Goal: Task Accomplishment & Management: Manage account settings

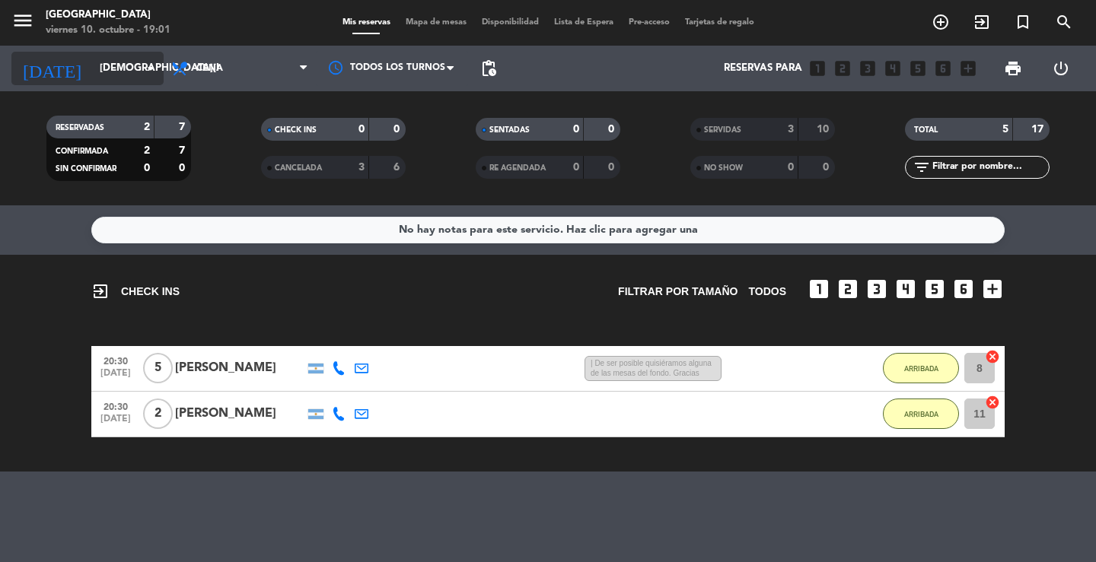
click at [148, 66] on icon "arrow_drop_down" at bounding box center [151, 68] width 18 height 18
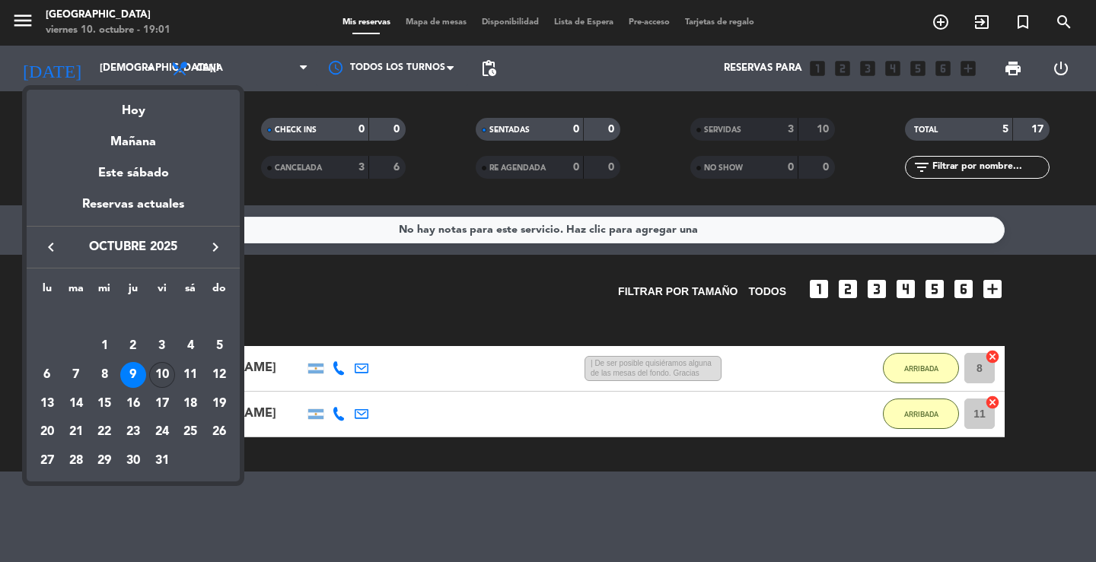
click at [162, 366] on div "10" at bounding box center [162, 375] width 26 height 26
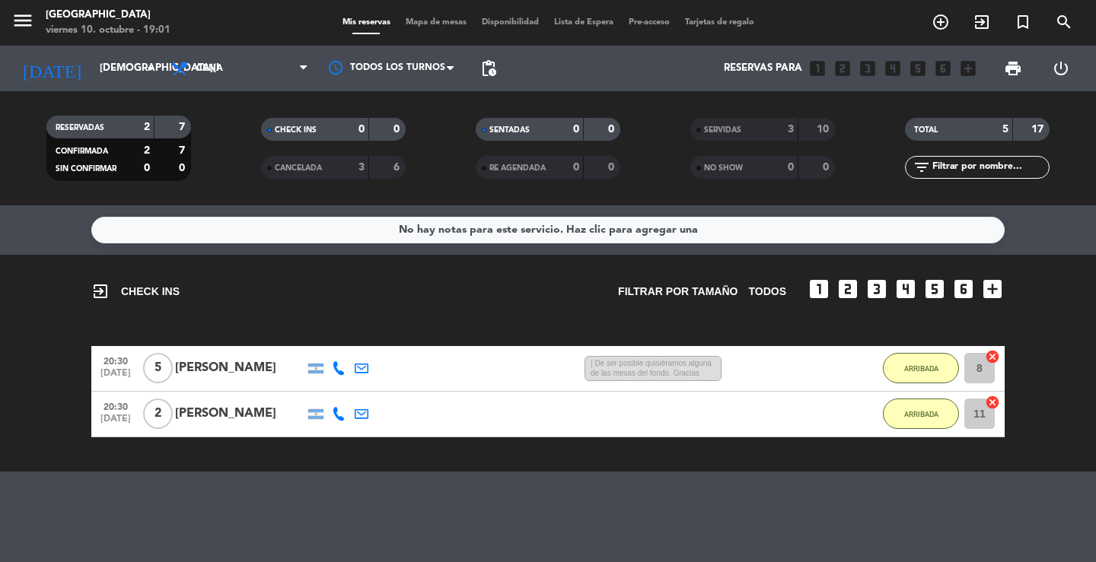
type input "[DATE]"
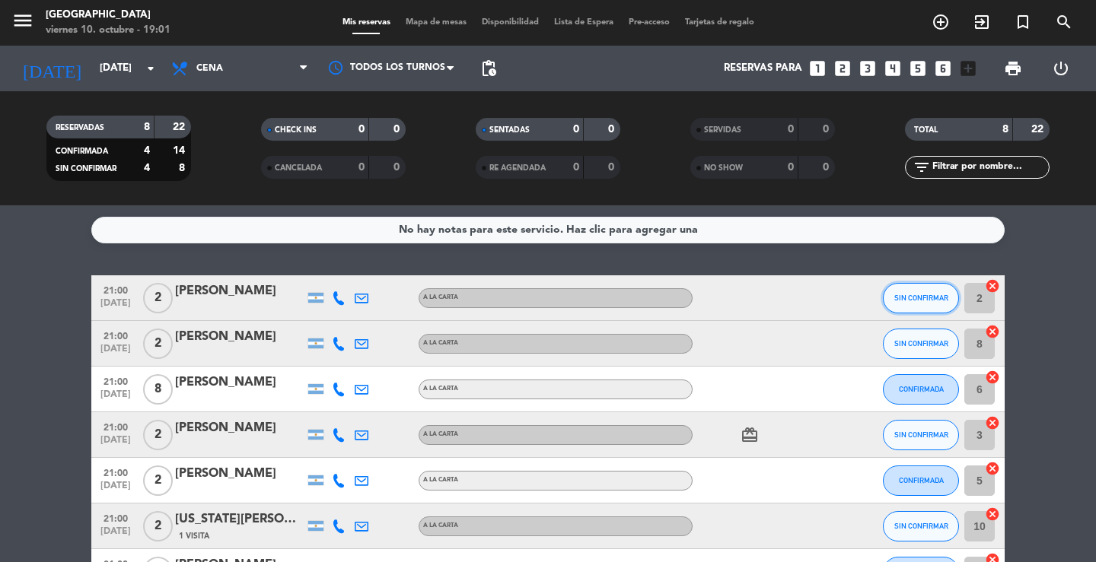
click at [928, 290] on button "SIN CONFIRMAR" at bounding box center [921, 298] width 76 height 30
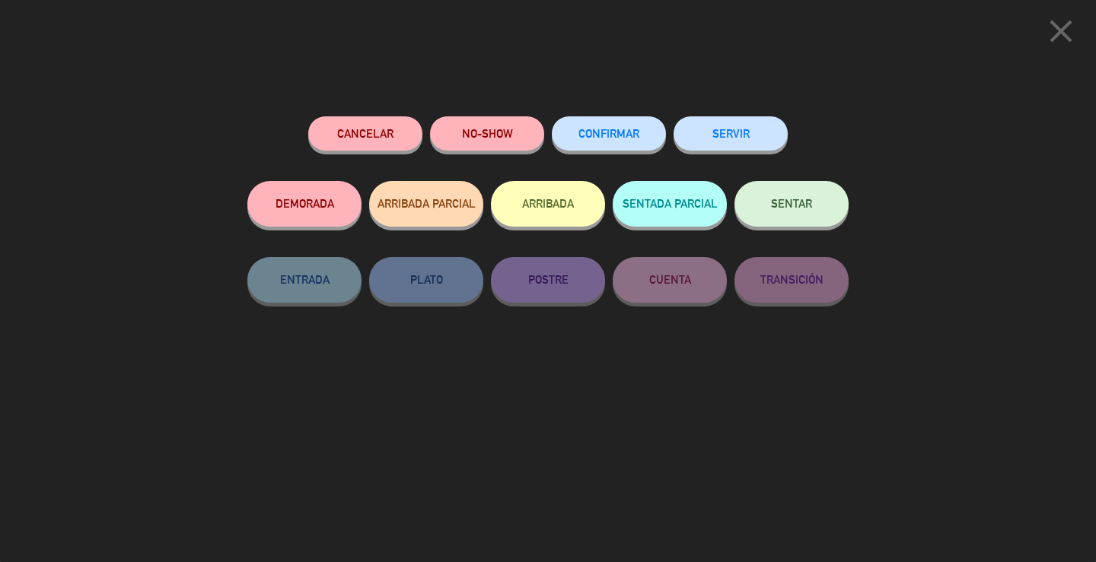
click at [606, 135] on span "CONFIRMAR" at bounding box center [608, 133] width 61 height 13
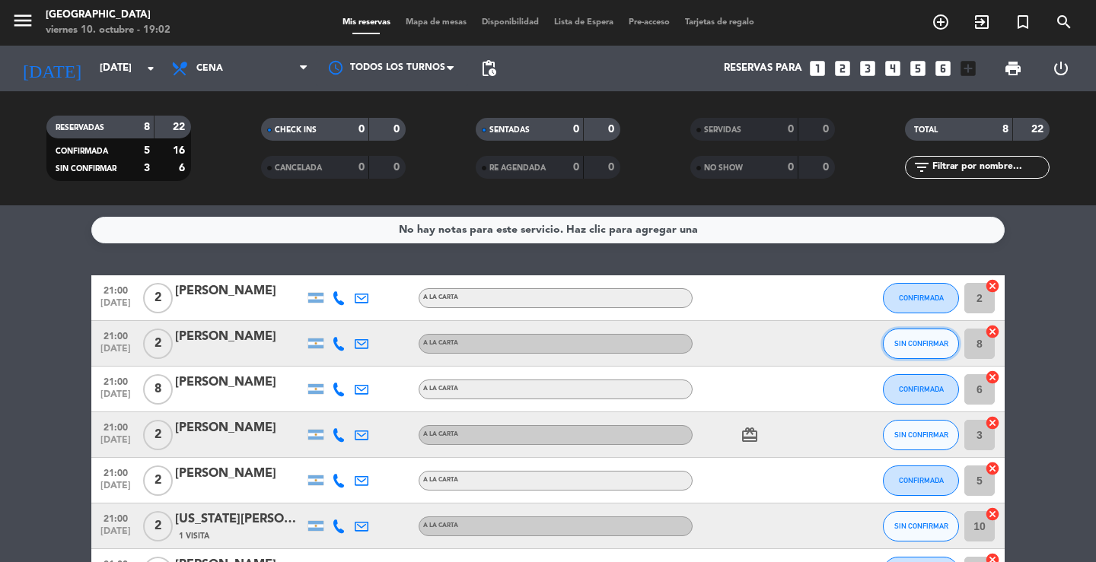
click at [914, 347] on span "SIN CONFIRMAR" at bounding box center [921, 343] width 54 height 8
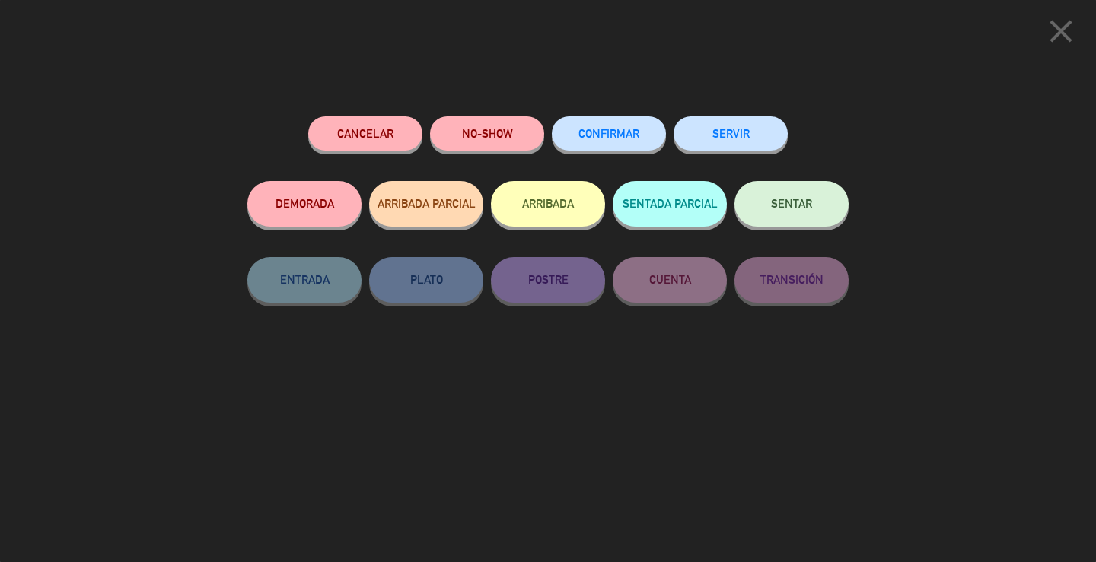
click at [633, 138] on span "CONFIRMAR" at bounding box center [608, 133] width 61 height 13
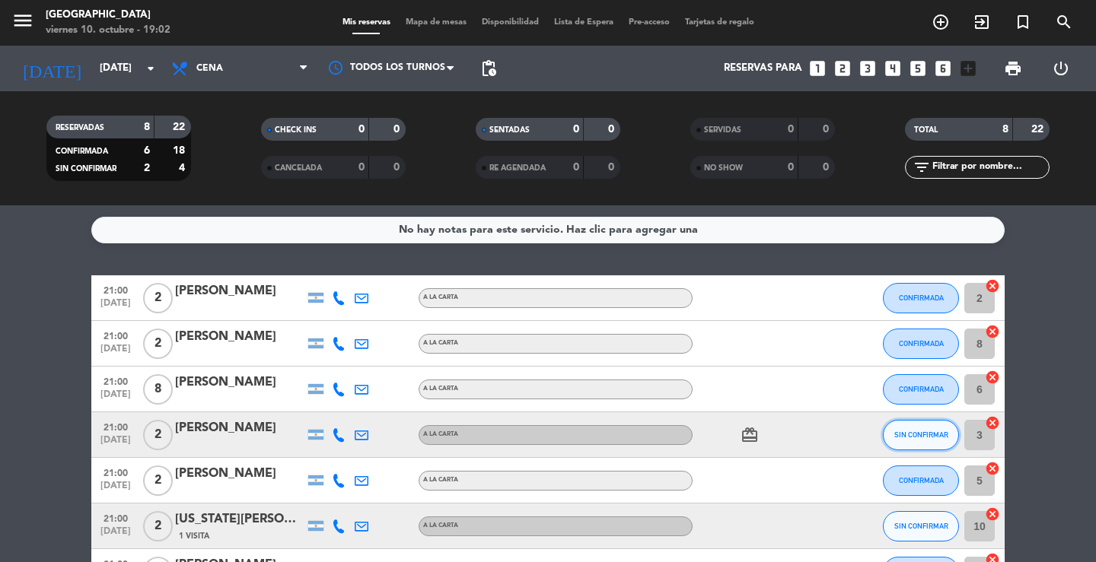
click at [918, 440] on button "SIN CONFIRMAR" at bounding box center [921, 435] width 76 height 30
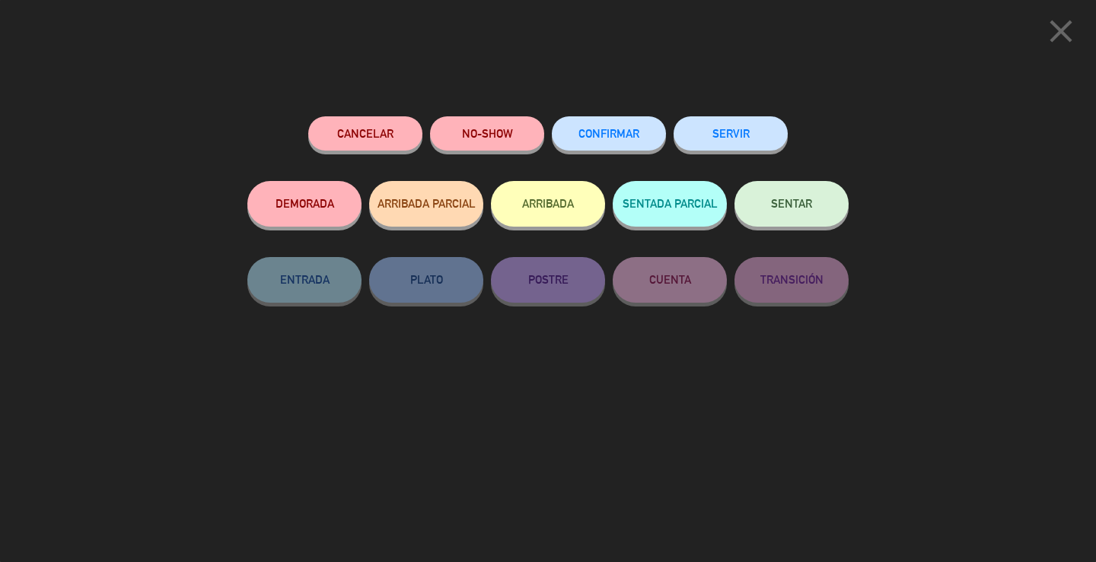
click at [615, 132] on span "CONFIRMAR" at bounding box center [608, 133] width 61 height 13
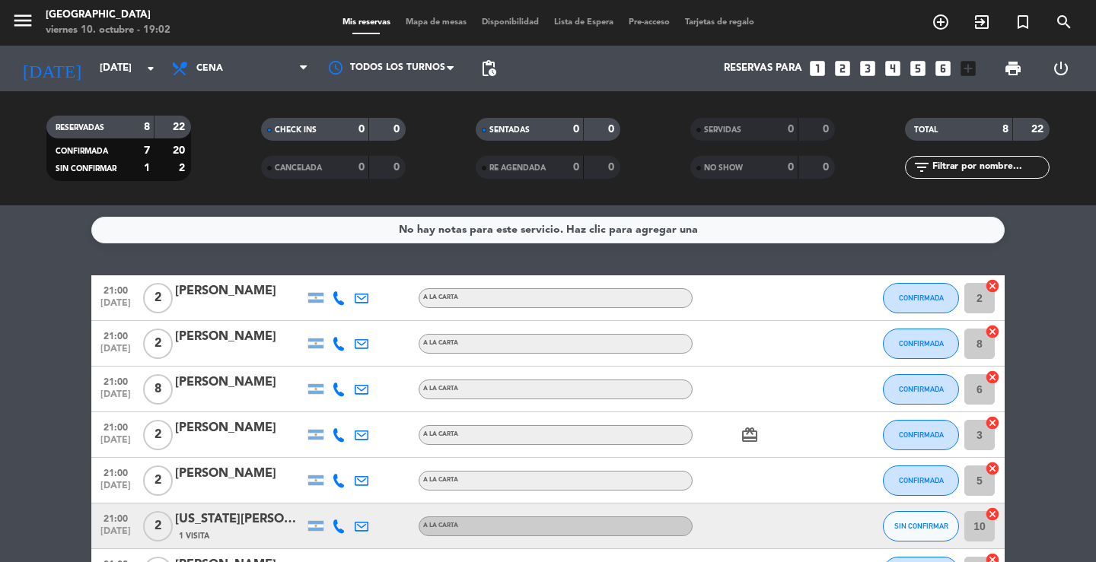
scroll to position [76, 0]
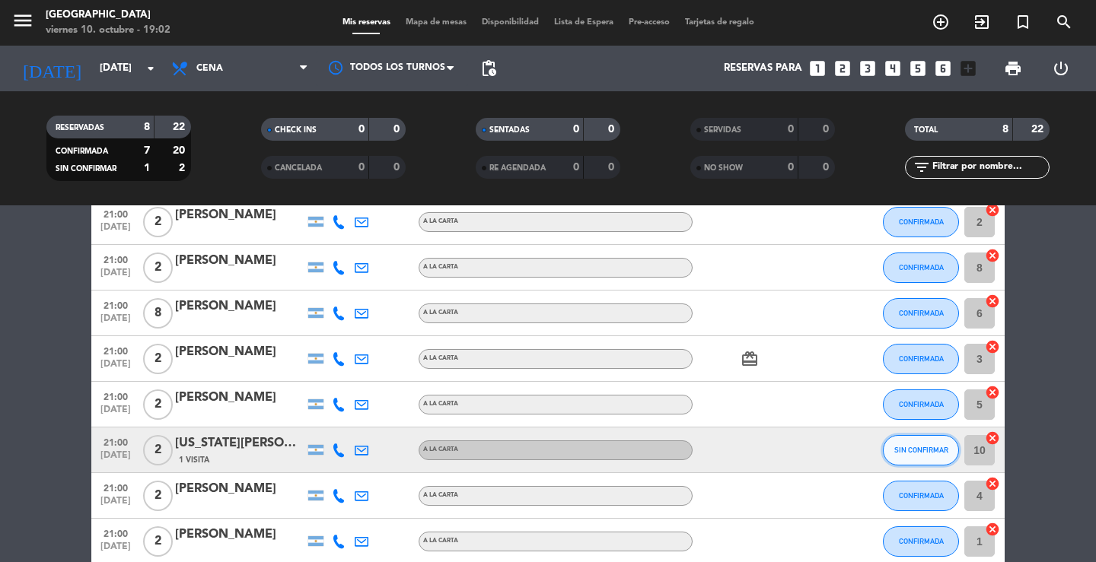
click at [931, 448] on span "SIN CONFIRMAR" at bounding box center [921, 450] width 54 height 8
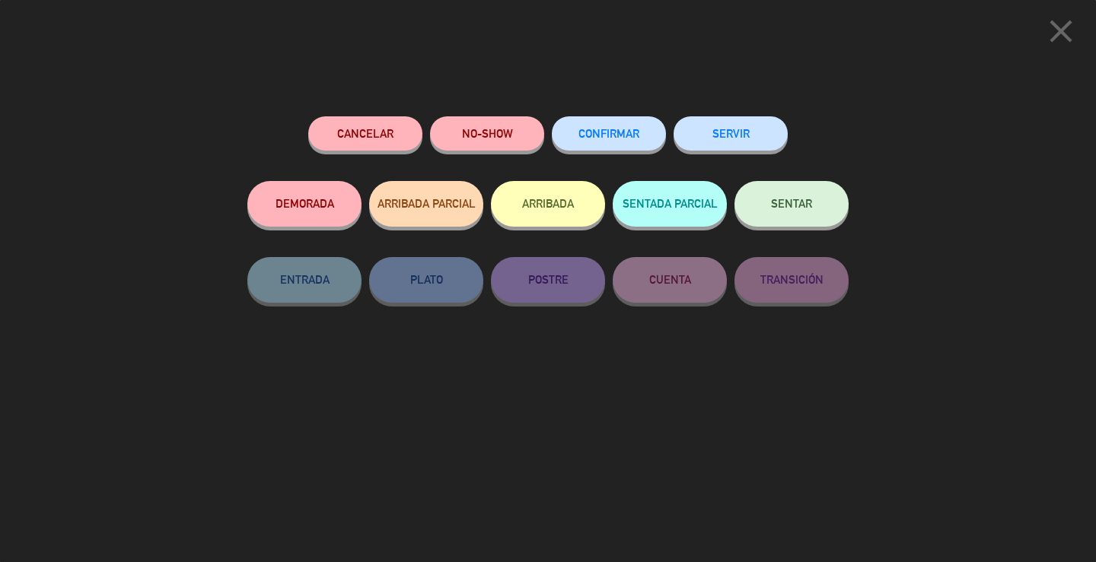
click at [638, 131] on span "CONFIRMAR" at bounding box center [608, 133] width 61 height 13
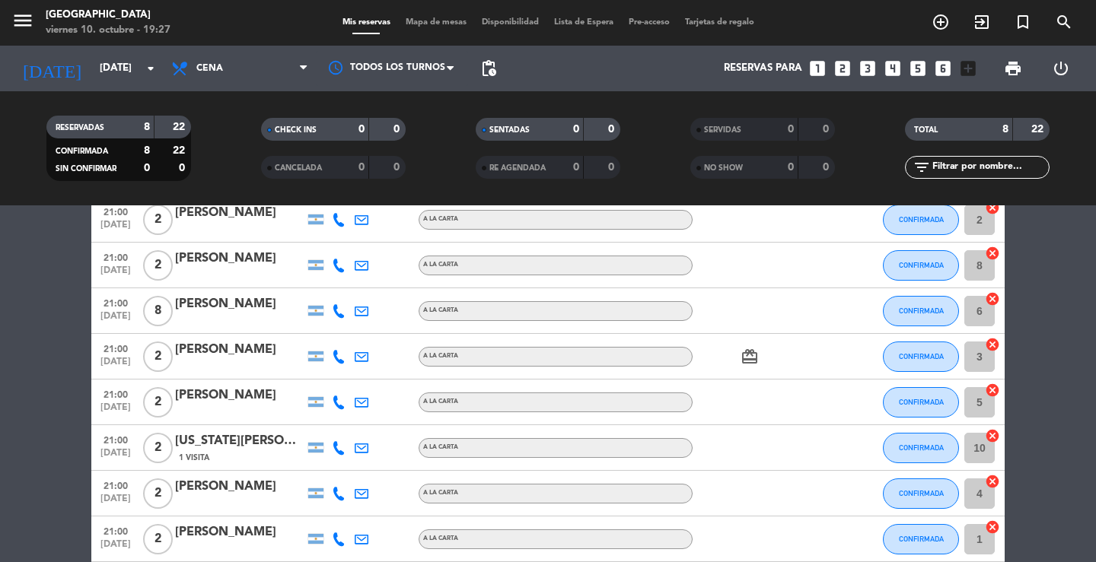
scroll to position [2, 0]
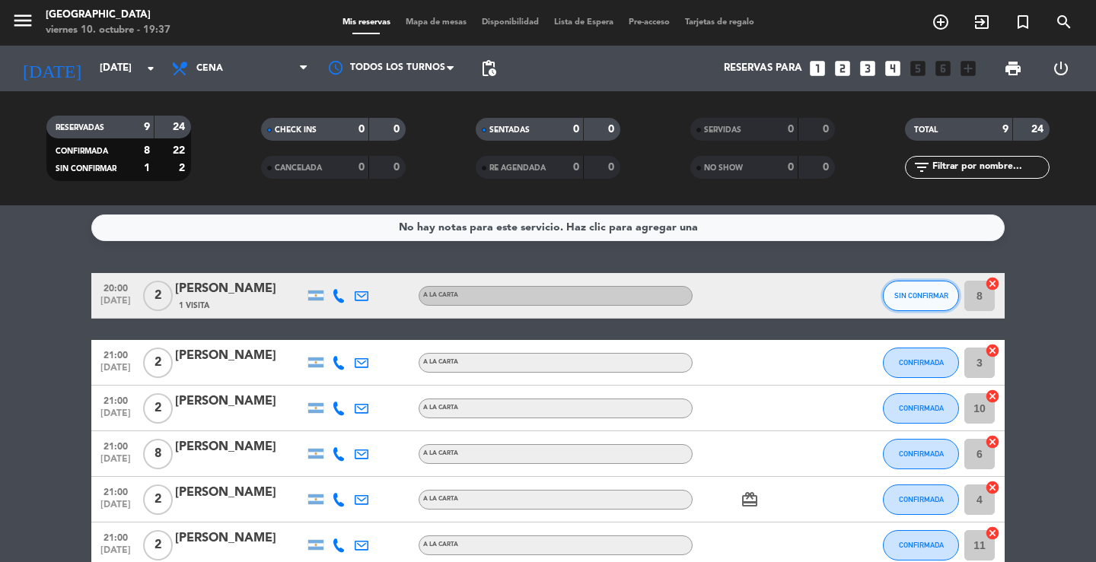
click at [918, 296] on span "SIN CONFIRMAR" at bounding box center [921, 295] width 54 height 8
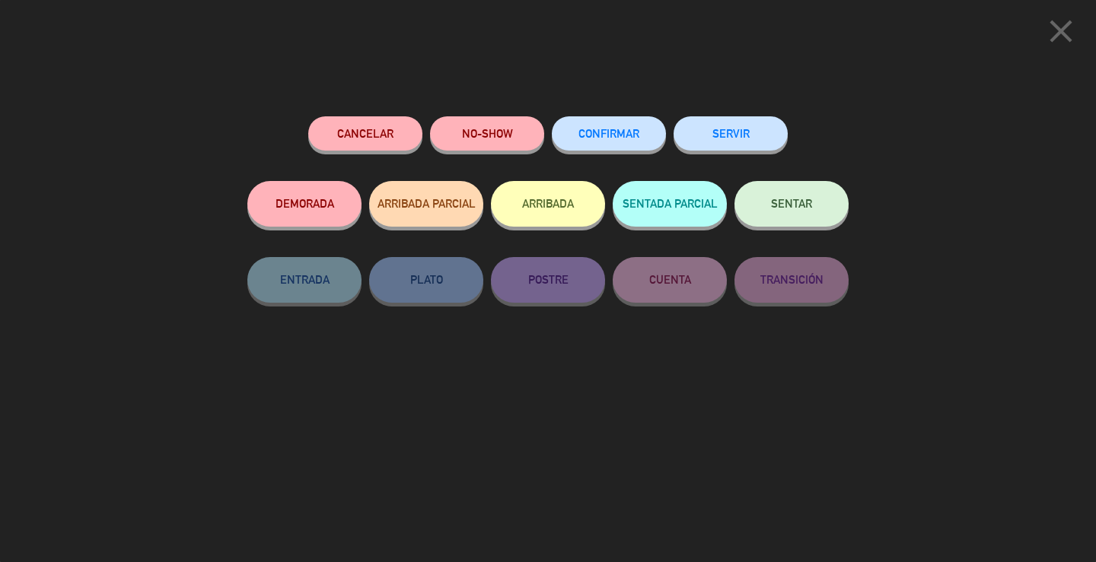
click at [629, 135] on span "CONFIRMAR" at bounding box center [608, 133] width 61 height 13
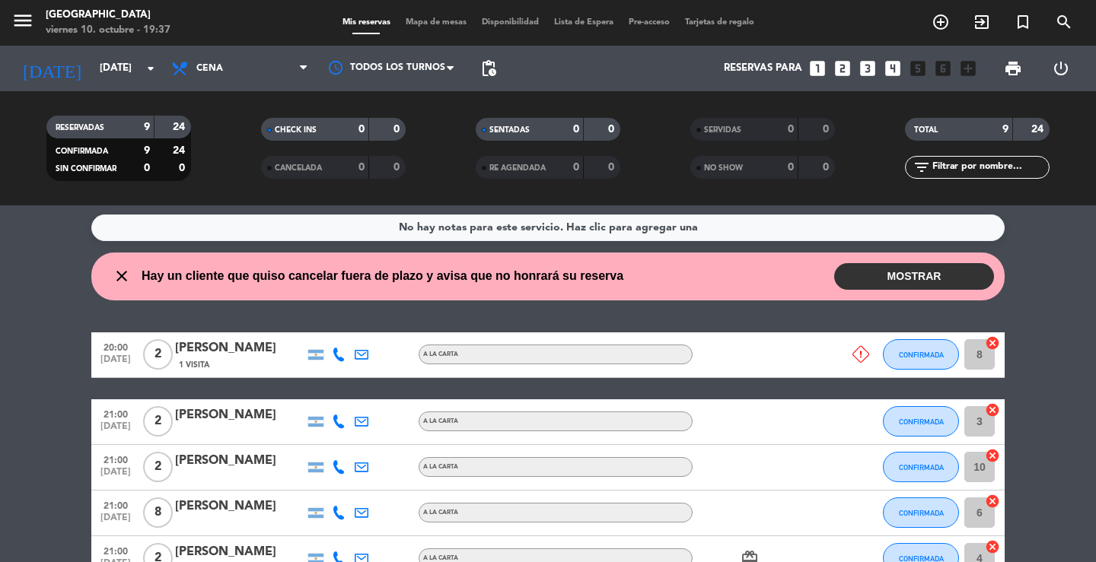
click at [949, 282] on button "MOSTRAR" at bounding box center [914, 276] width 160 height 27
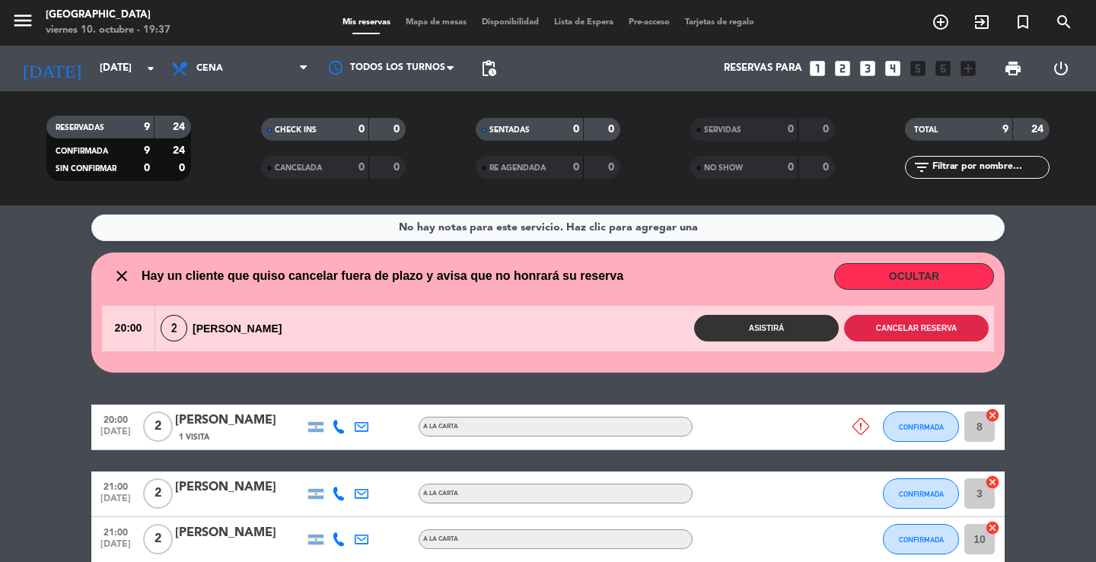
click at [913, 335] on button "Cancelar reserva" at bounding box center [916, 328] width 145 height 27
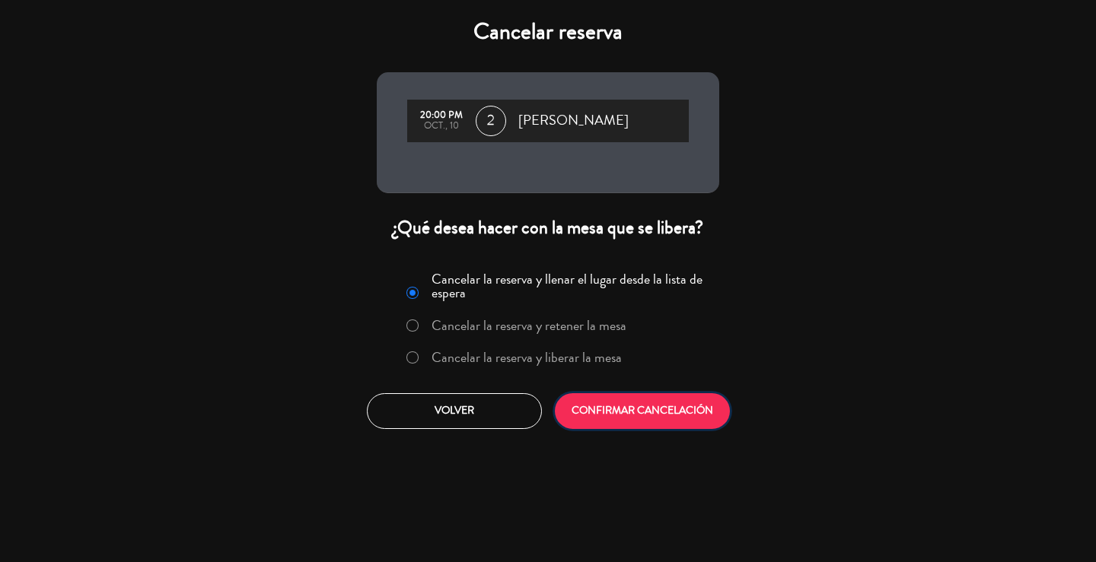
click at [688, 413] on button "CONFIRMAR CANCELACIÓN" at bounding box center [642, 411] width 175 height 36
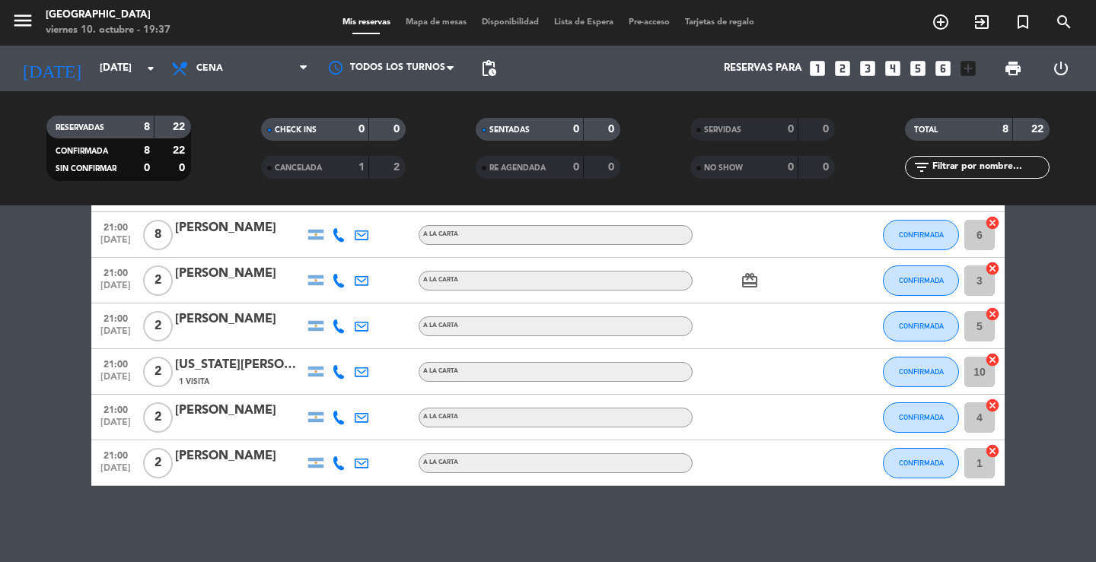
scroll to position [0, 0]
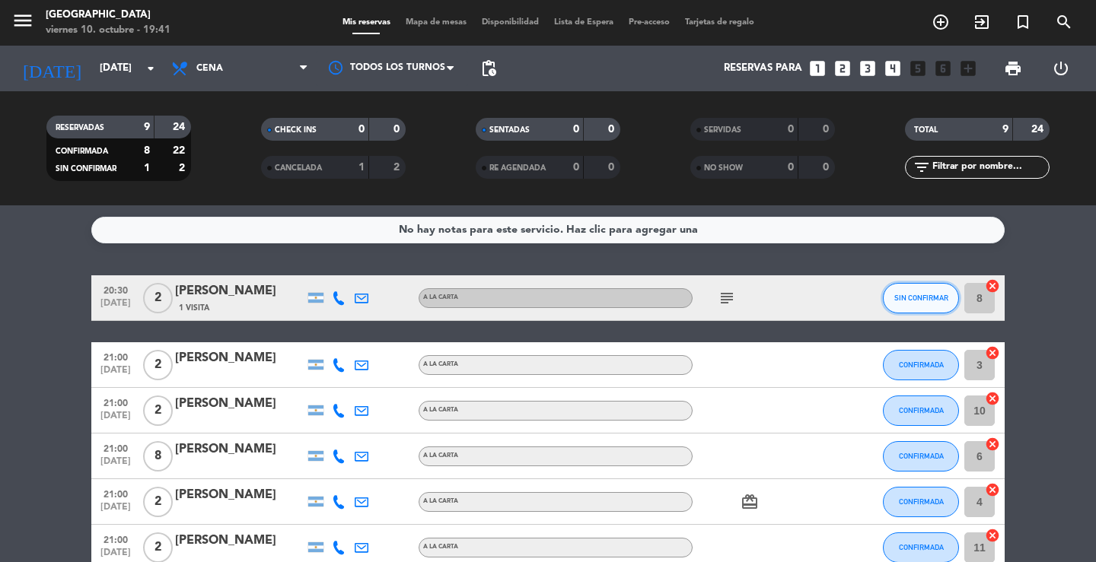
click at [919, 302] on button "SIN CONFIRMAR" at bounding box center [921, 298] width 76 height 30
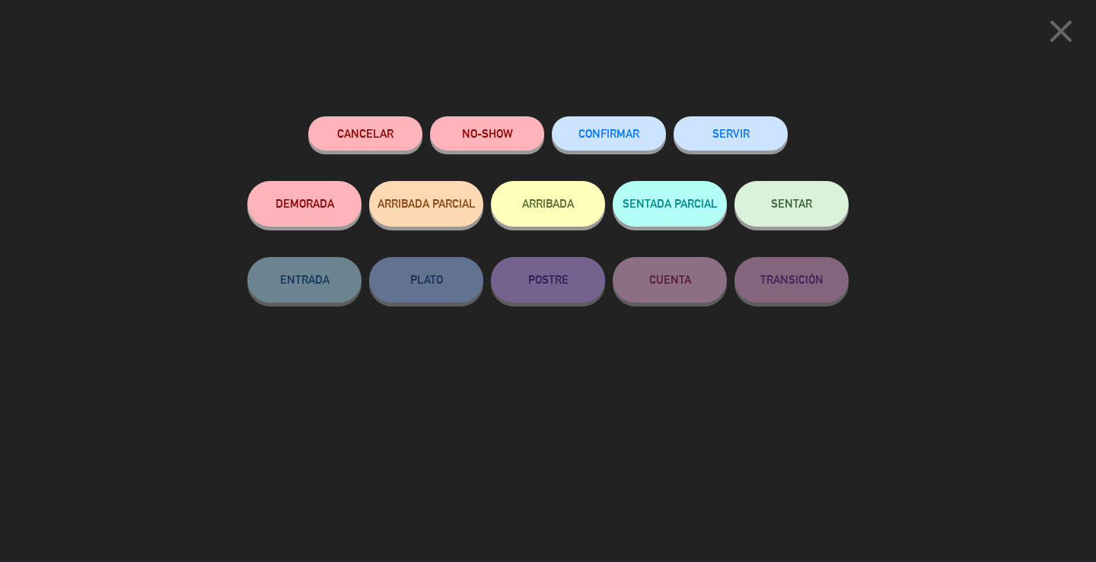
click at [607, 126] on button "CONFIRMAR" at bounding box center [609, 133] width 114 height 34
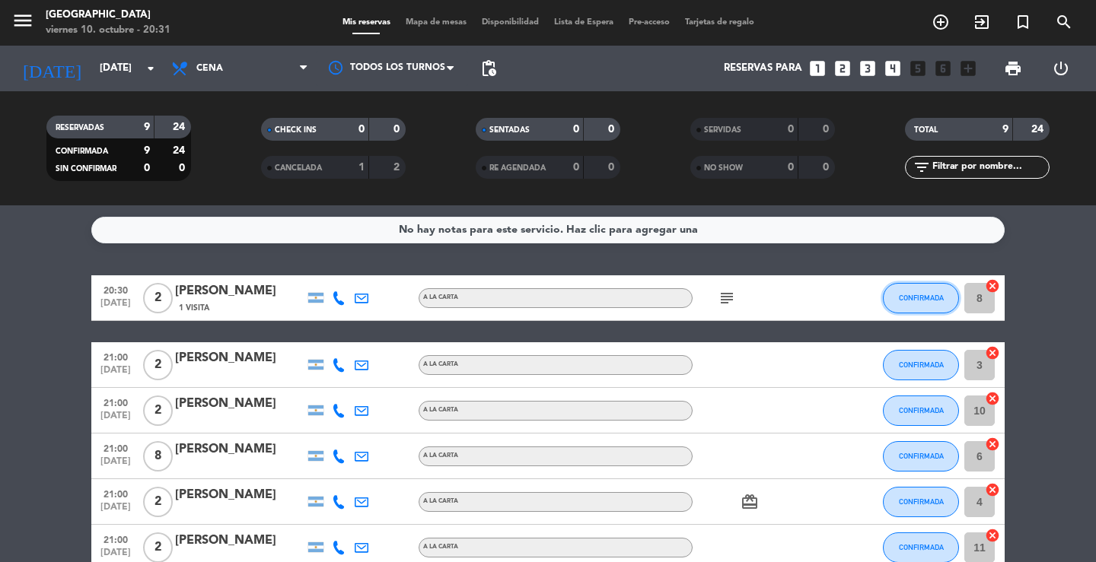
click at [928, 303] on button "CONFIRMADA" at bounding box center [921, 298] width 76 height 30
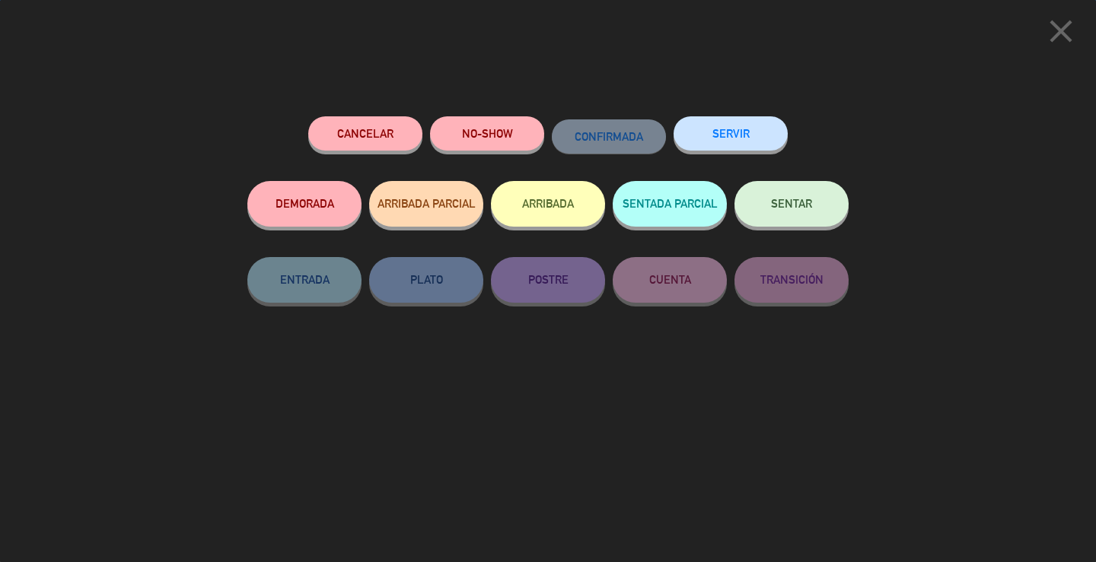
click at [582, 209] on button "ARRIBADA" at bounding box center [548, 204] width 114 height 46
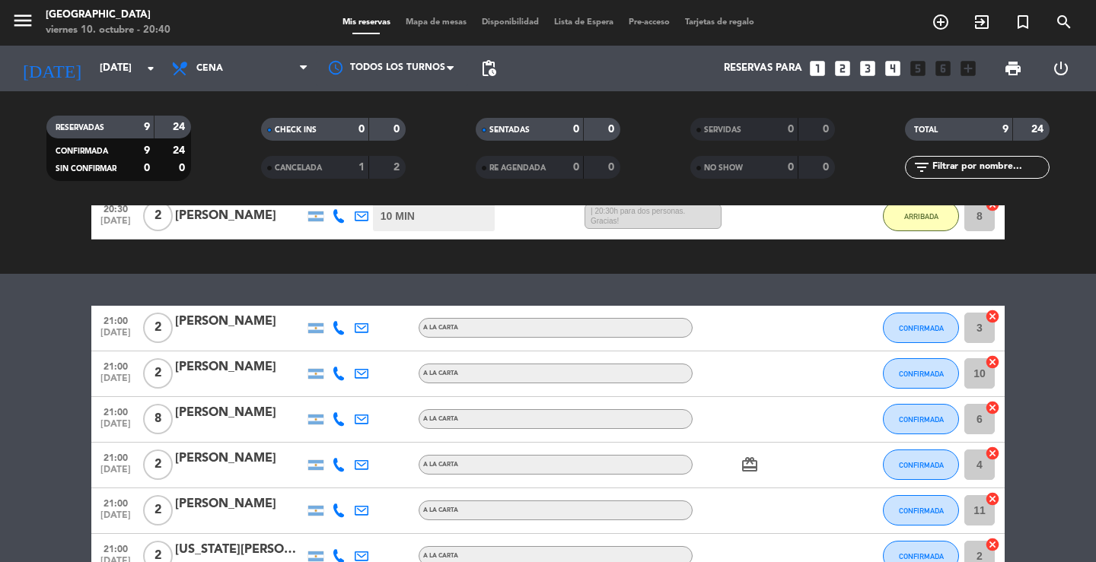
scroll to position [304, 0]
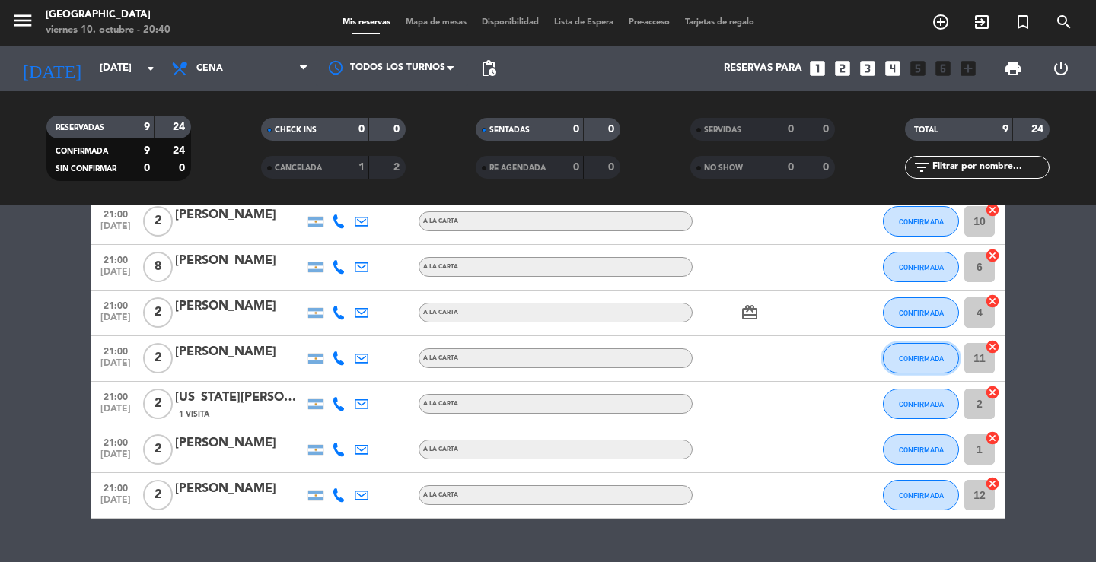
click at [895, 359] on button "CONFIRMADA" at bounding box center [921, 358] width 76 height 30
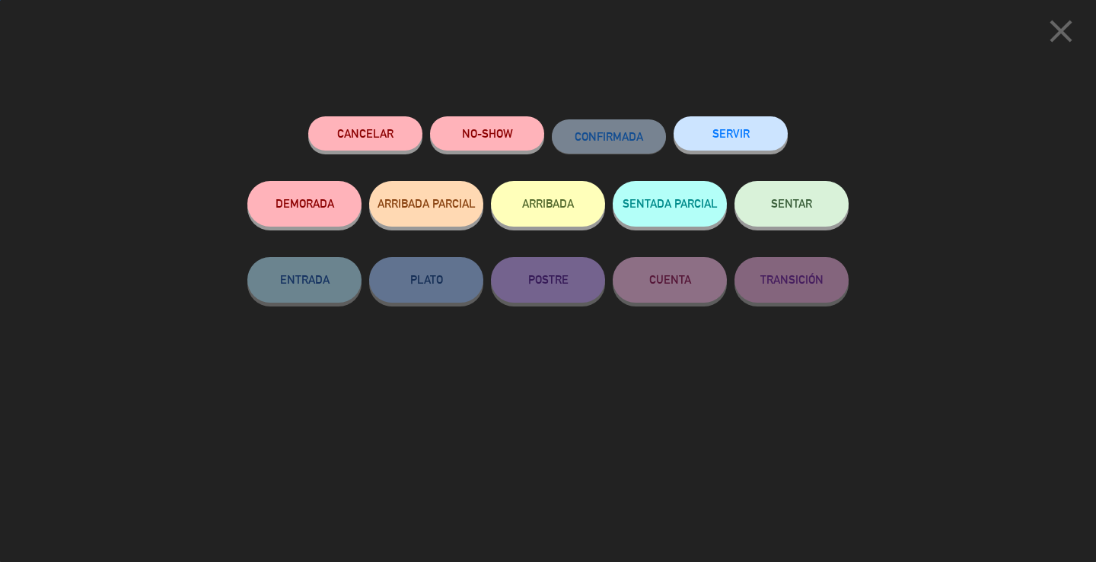
click at [742, 137] on button "SERVIR" at bounding box center [730, 133] width 114 height 34
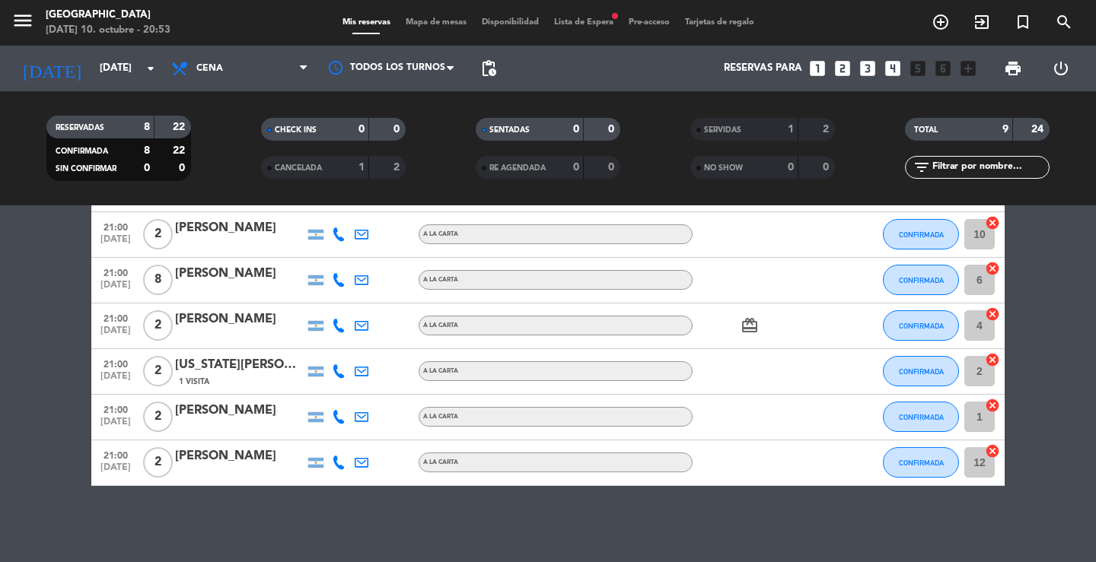
scroll to position [139, 0]
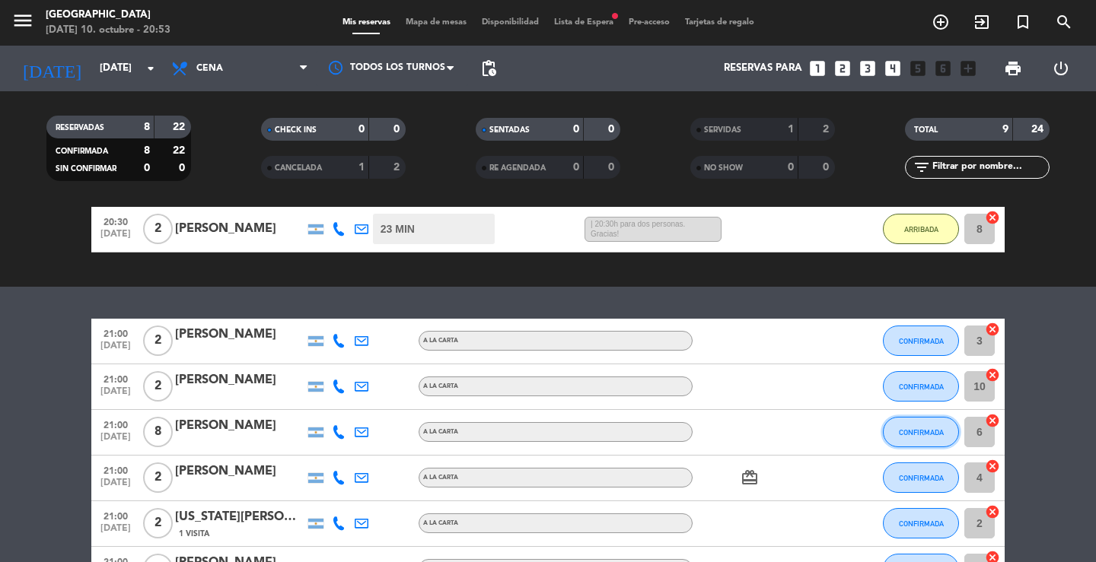
click at [925, 438] on button "CONFIRMADA" at bounding box center [921, 432] width 76 height 30
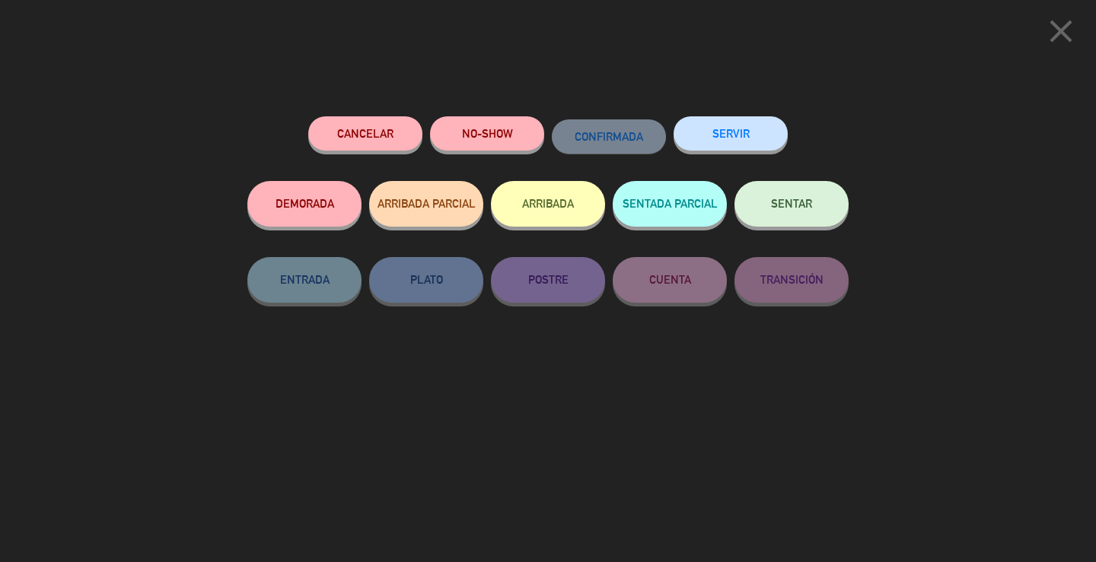
click at [566, 196] on button "ARRIBADA" at bounding box center [548, 204] width 114 height 46
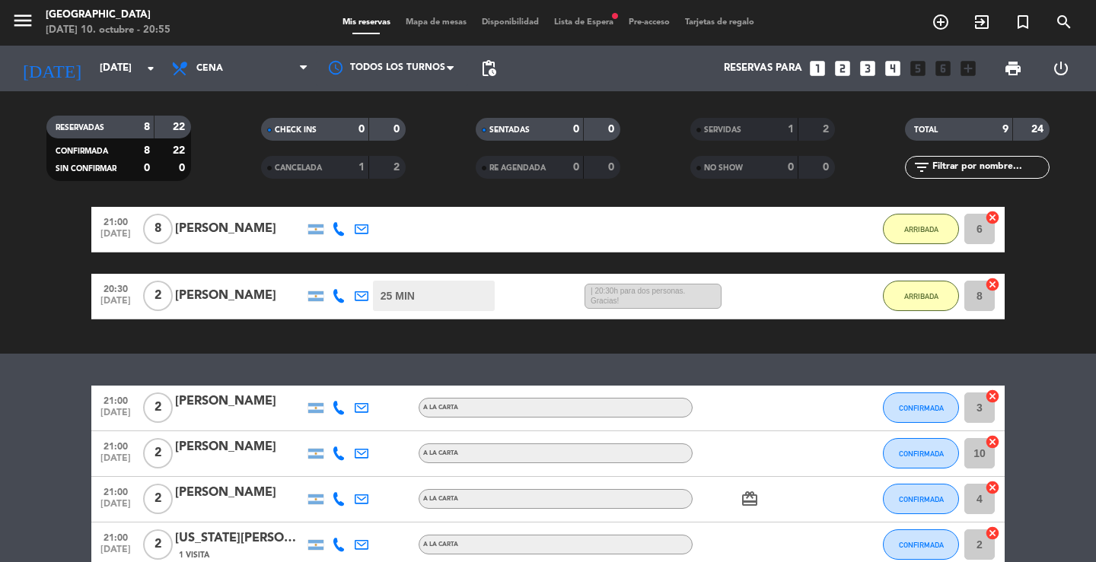
scroll to position [215, 0]
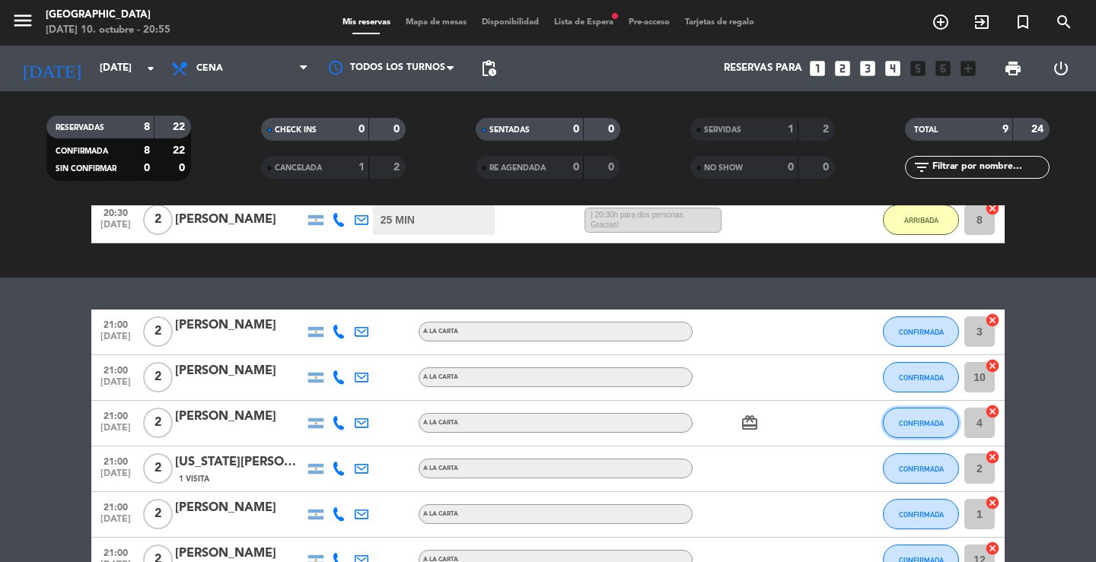
click at [908, 427] on button "CONFIRMADA" at bounding box center [921, 423] width 76 height 30
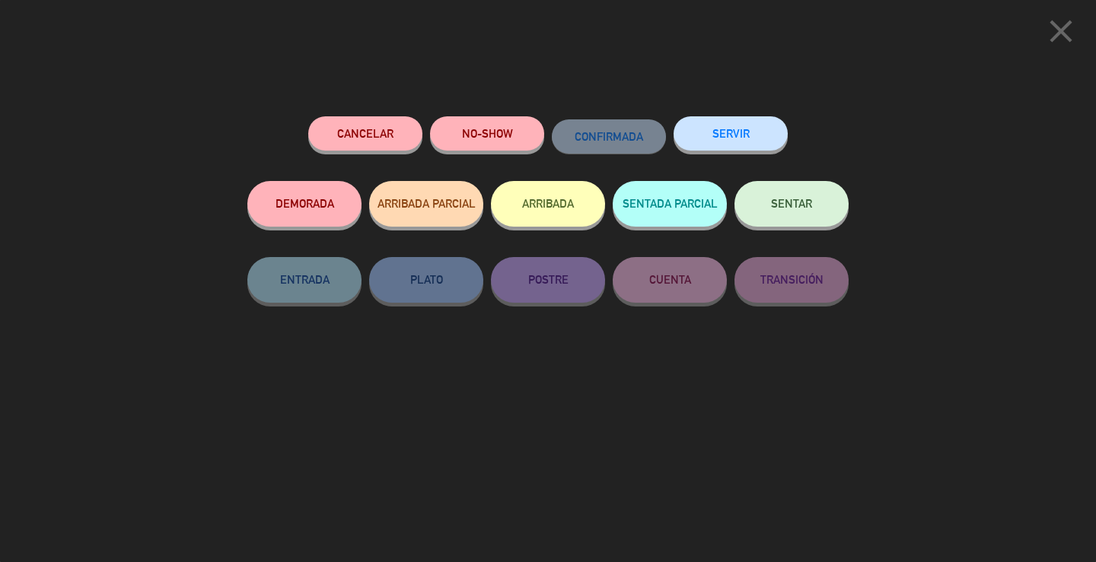
click at [561, 199] on button "ARRIBADA" at bounding box center [548, 204] width 114 height 46
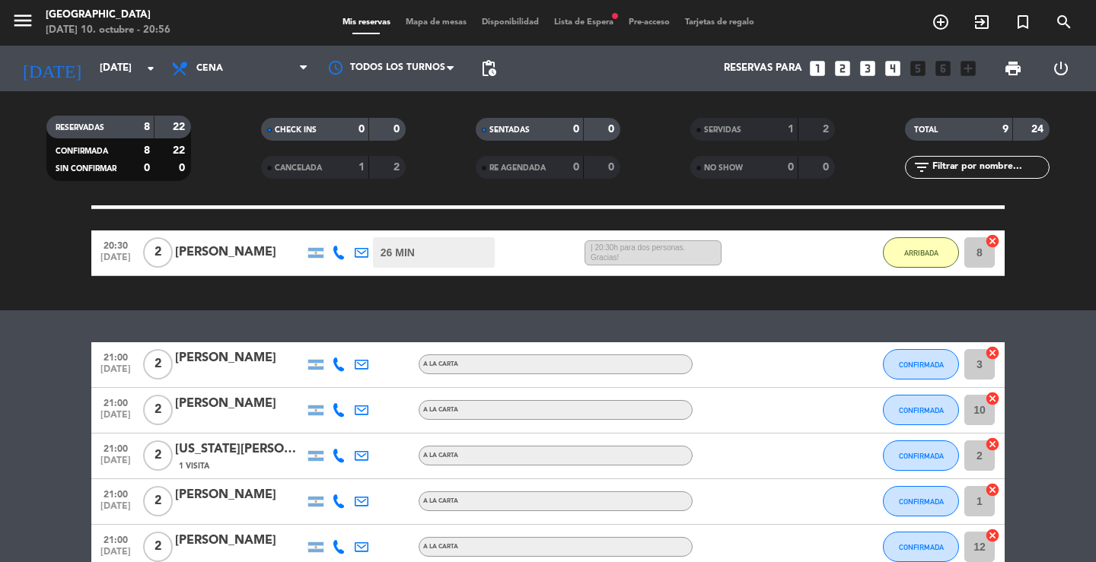
scroll to position [304, 0]
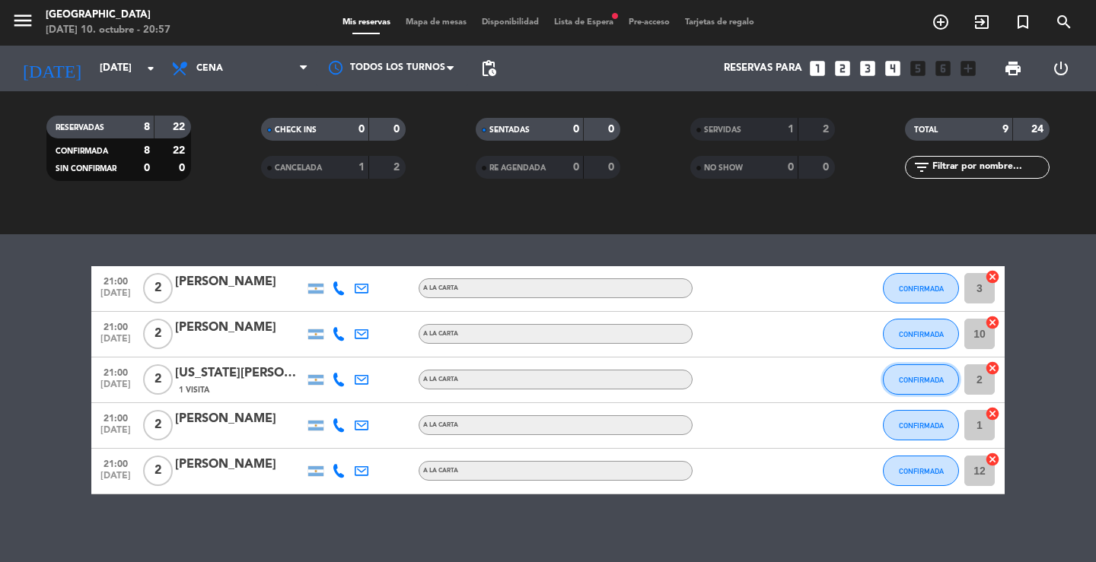
click at [907, 381] on span "CONFIRMADA" at bounding box center [921, 380] width 45 height 8
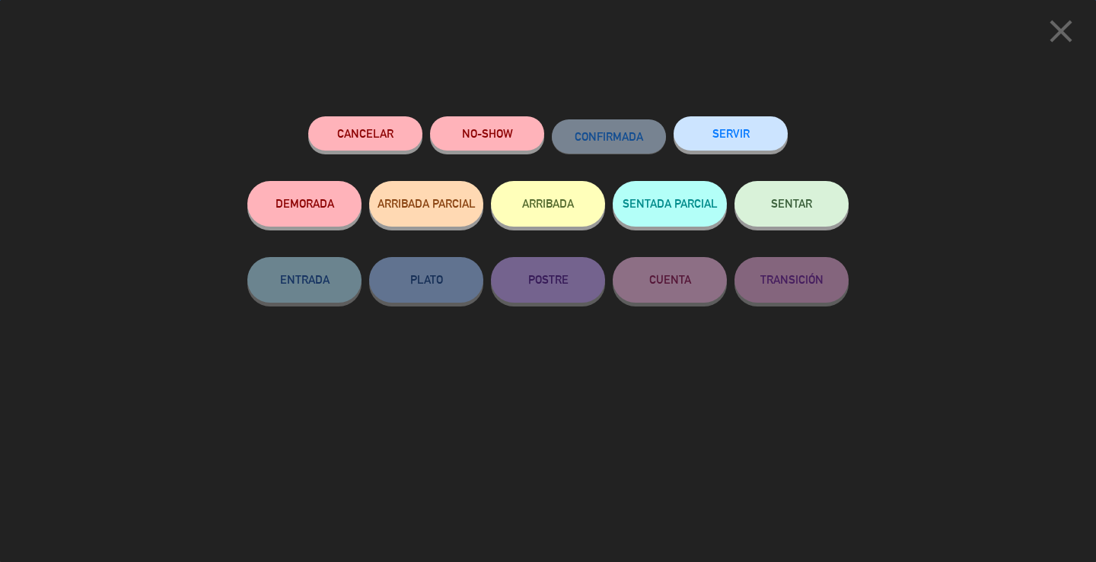
click at [546, 213] on button "ARRIBADA" at bounding box center [548, 204] width 114 height 46
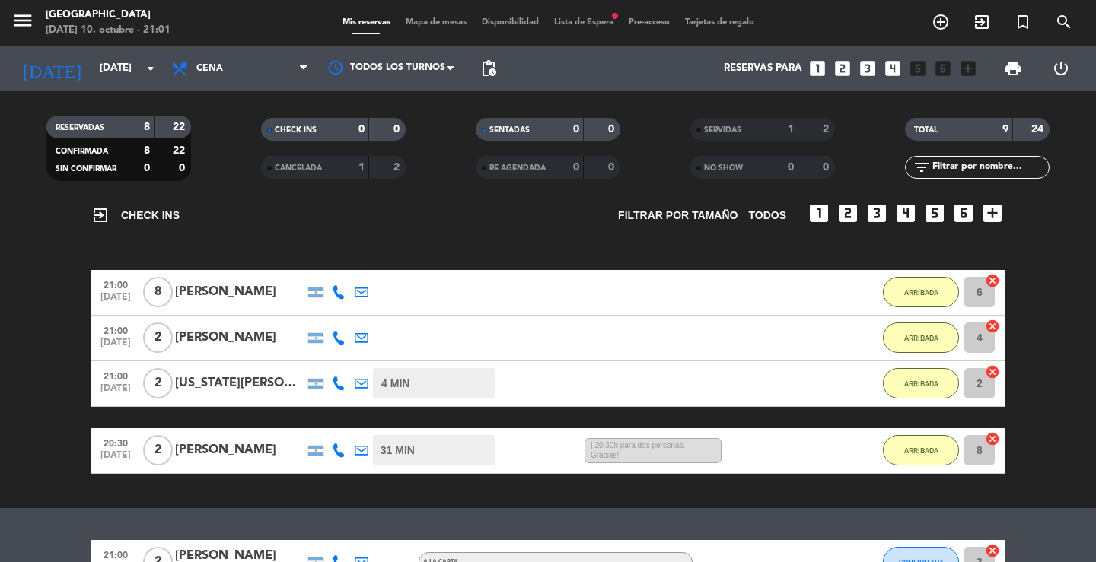
scroll to position [313, 0]
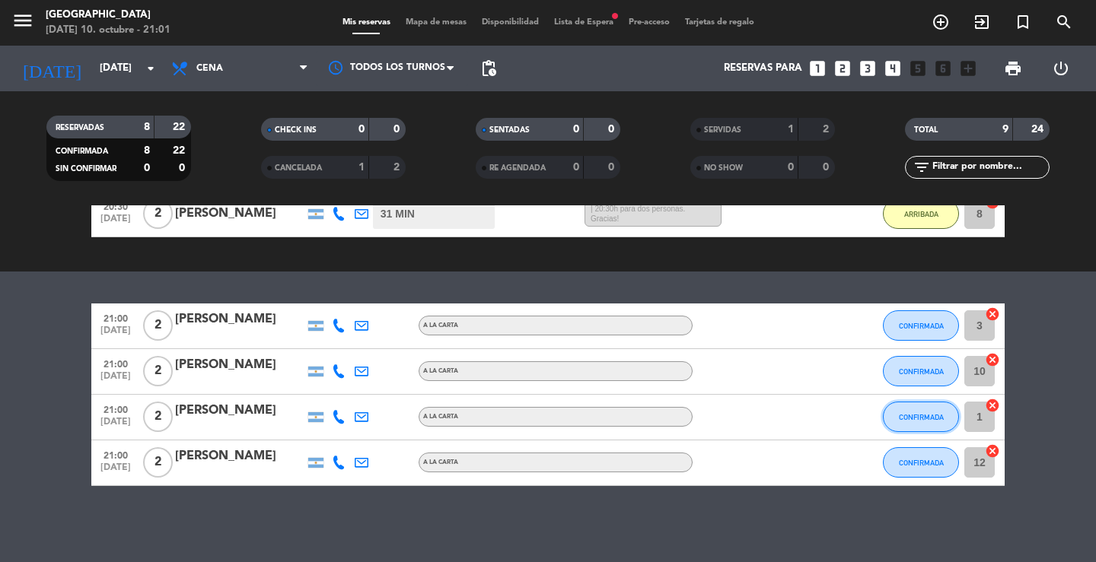
click at [938, 411] on button "CONFIRMADA" at bounding box center [921, 417] width 76 height 30
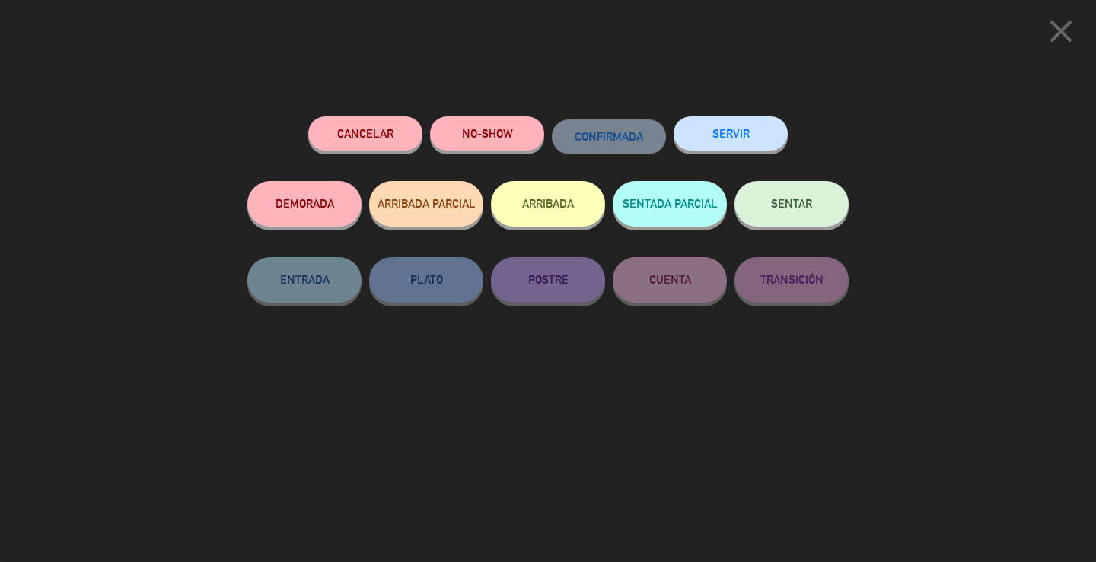
click at [763, 129] on button "SERVIR" at bounding box center [730, 133] width 114 height 34
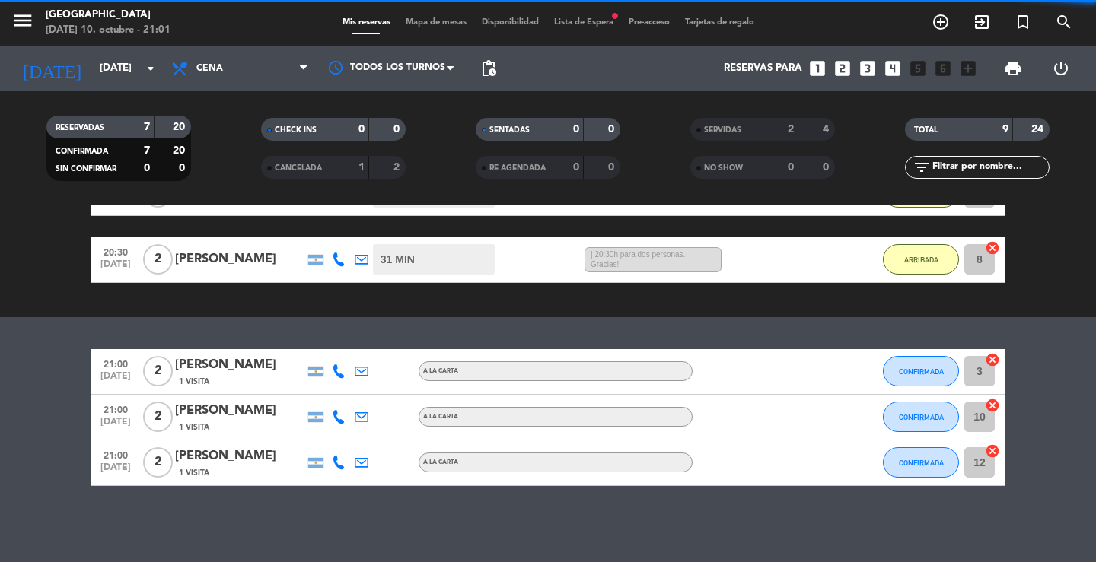
scroll to position [267, 0]
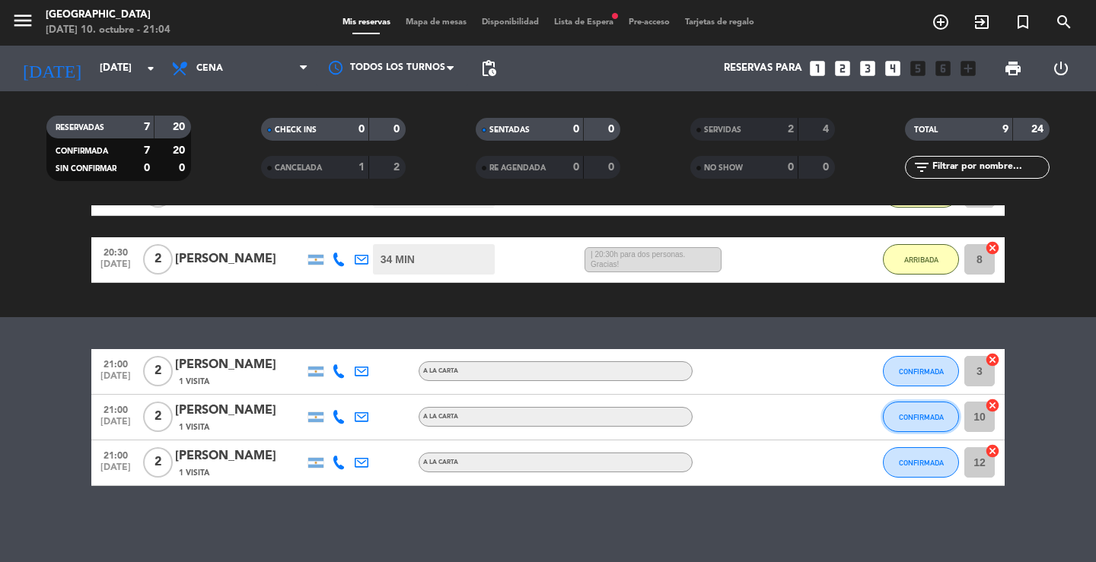
click at [947, 424] on button "CONFIRMADA" at bounding box center [921, 417] width 76 height 30
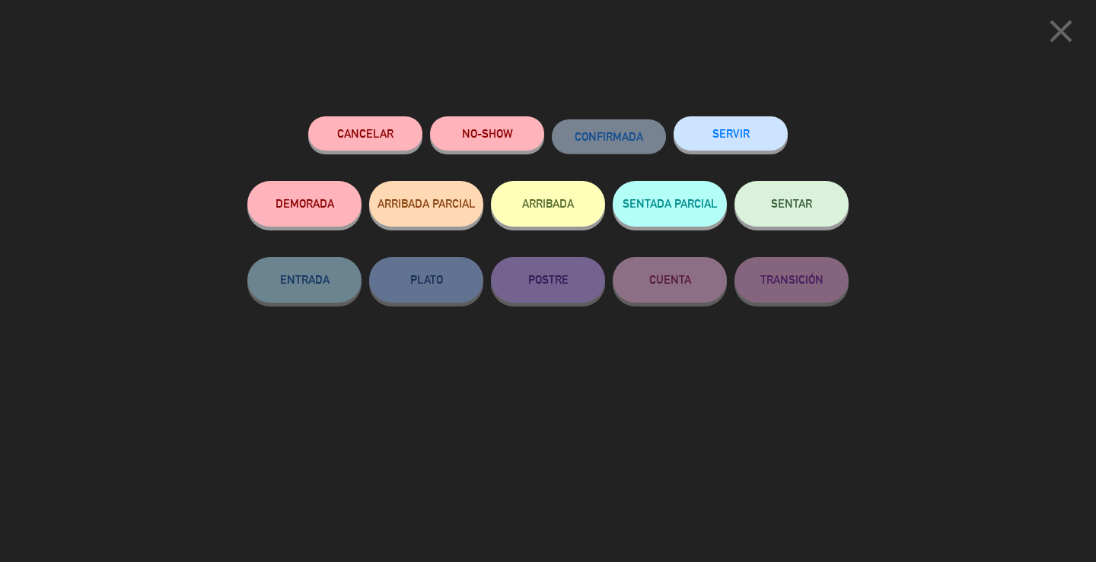
click at [575, 218] on button "ARRIBADA" at bounding box center [548, 204] width 114 height 46
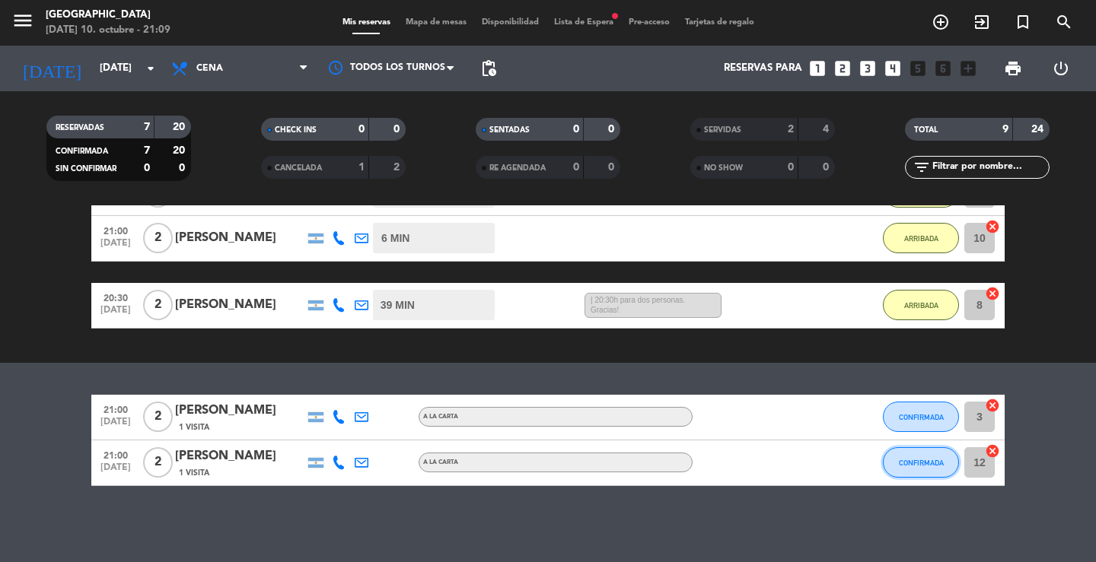
click at [902, 459] on span "CONFIRMADA" at bounding box center [921, 463] width 45 height 8
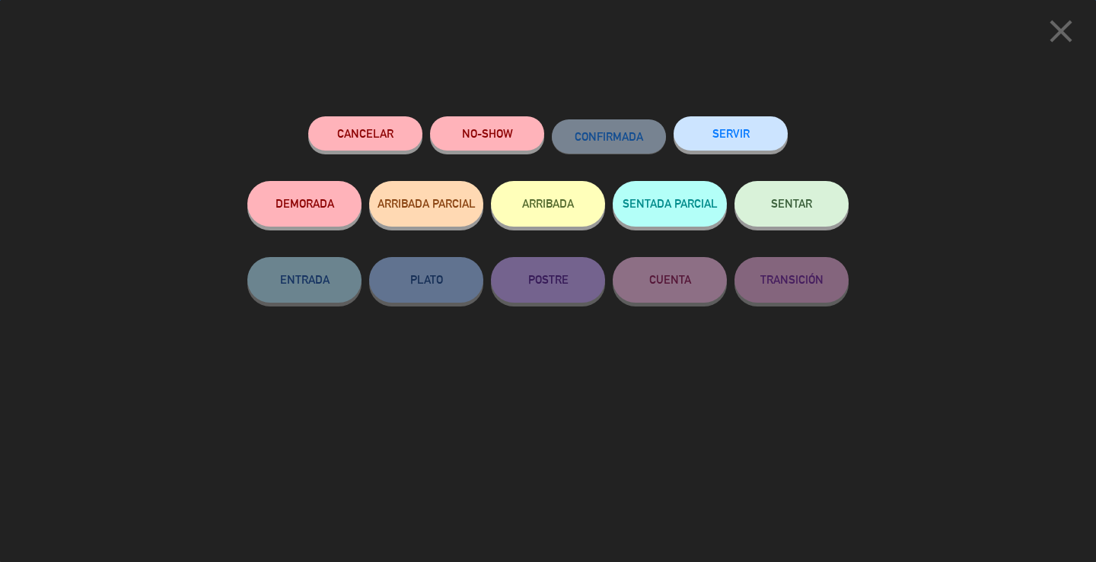
click at [579, 202] on button "ARRIBADA" at bounding box center [548, 204] width 114 height 46
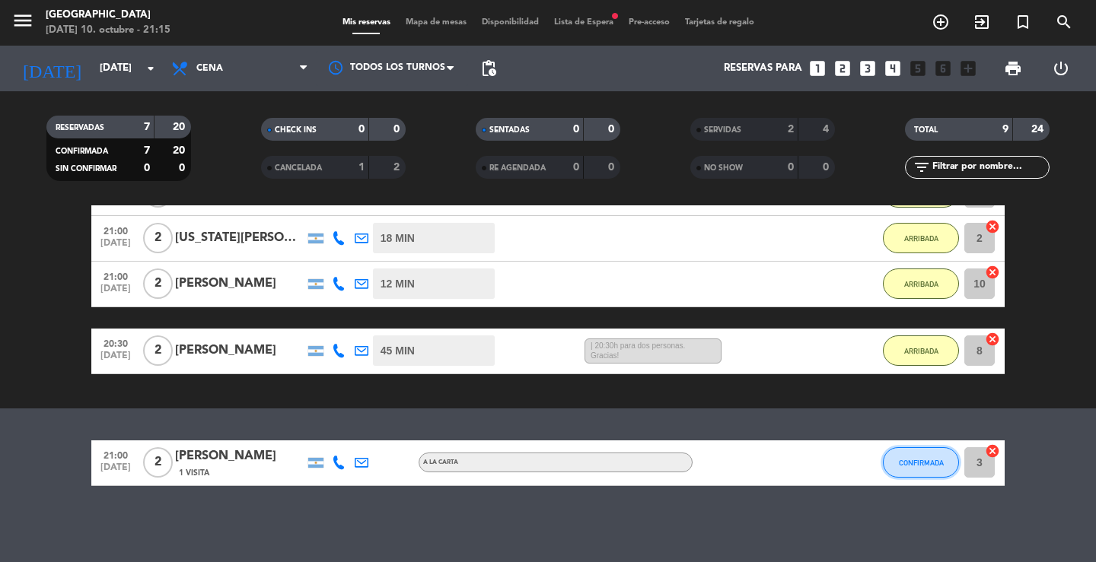
click at [920, 472] on button "CONFIRMADA" at bounding box center [921, 462] width 76 height 30
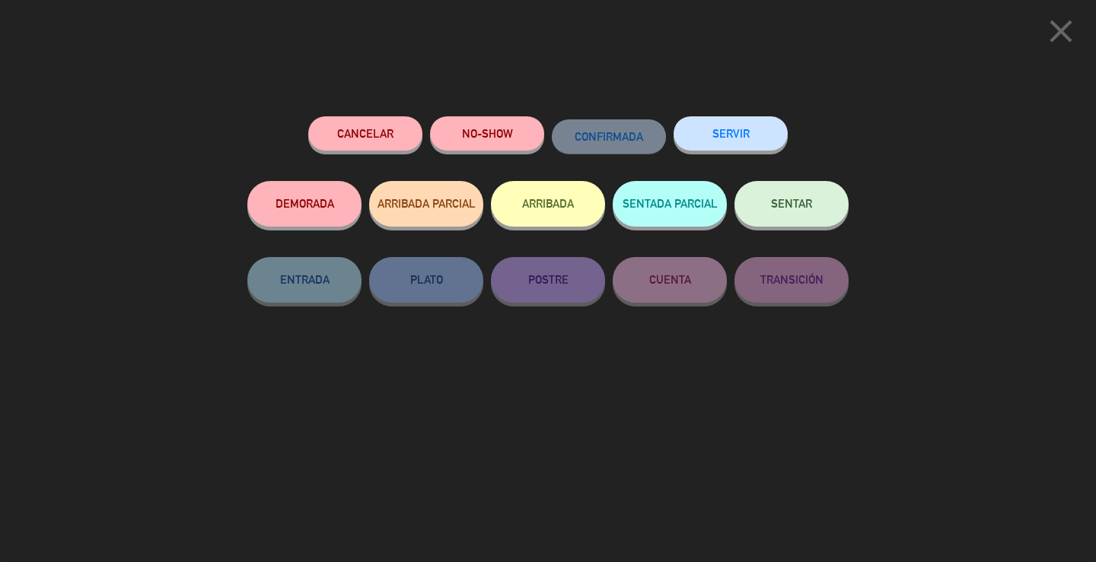
click at [492, 139] on button "NO-SHOW" at bounding box center [487, 133] width 114 height 34
